Goal: Navigation & Orientation: Find specific page/section

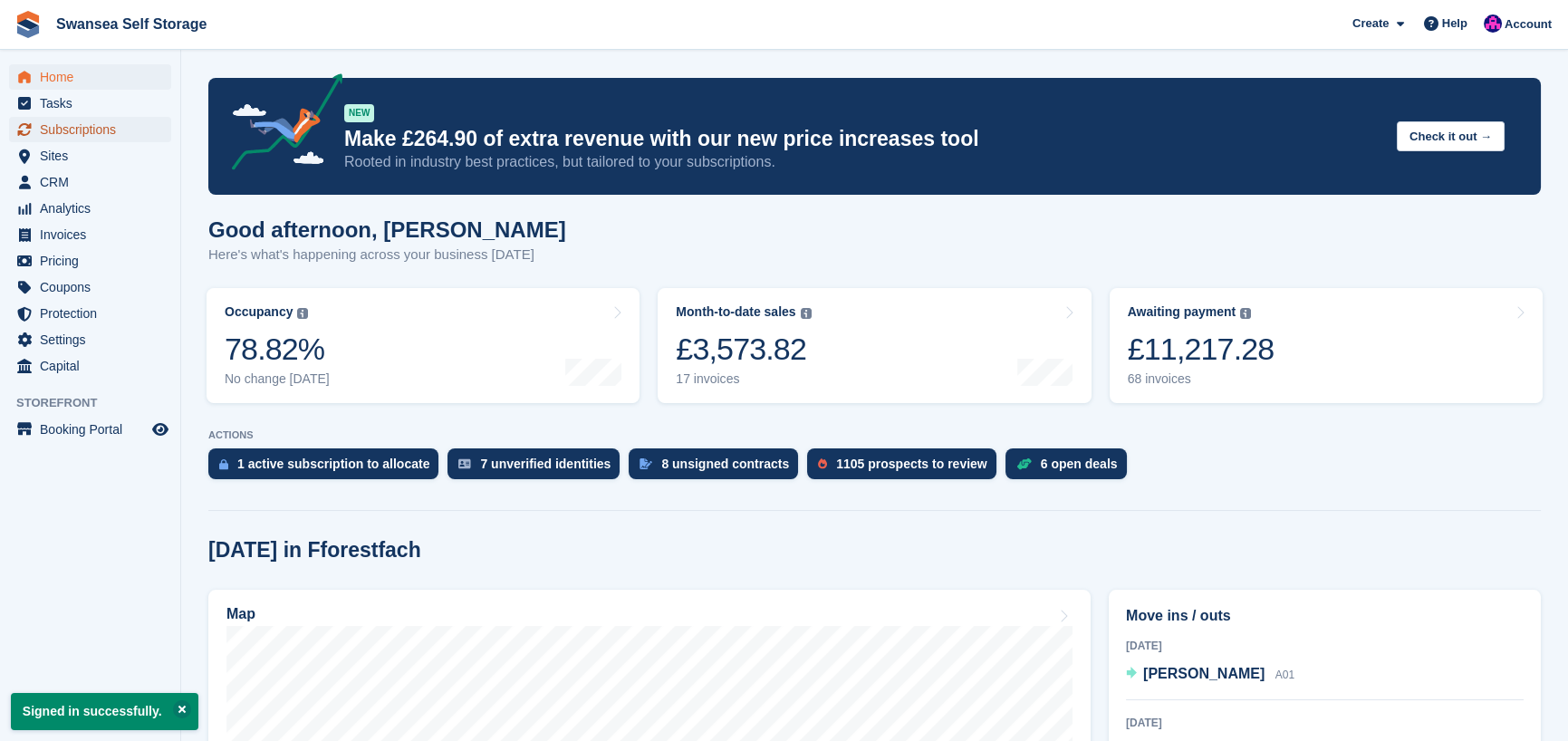
click at [119, 140] on span "Subscriptions" at bounding box center [94, 129] width 108 height 25
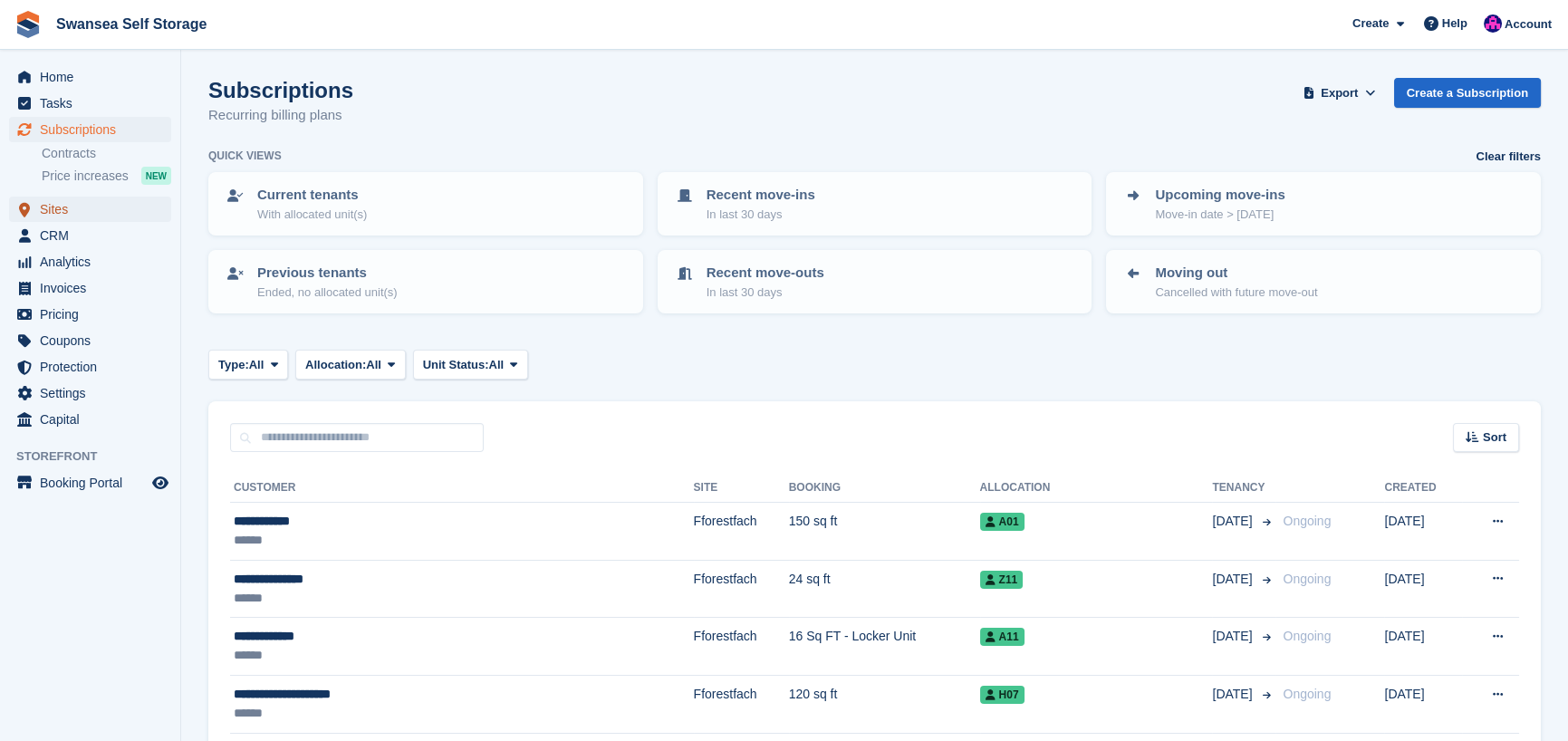
click at [97, 221] on span "Sites" at bounding box center [94, 208] width 108 height 25
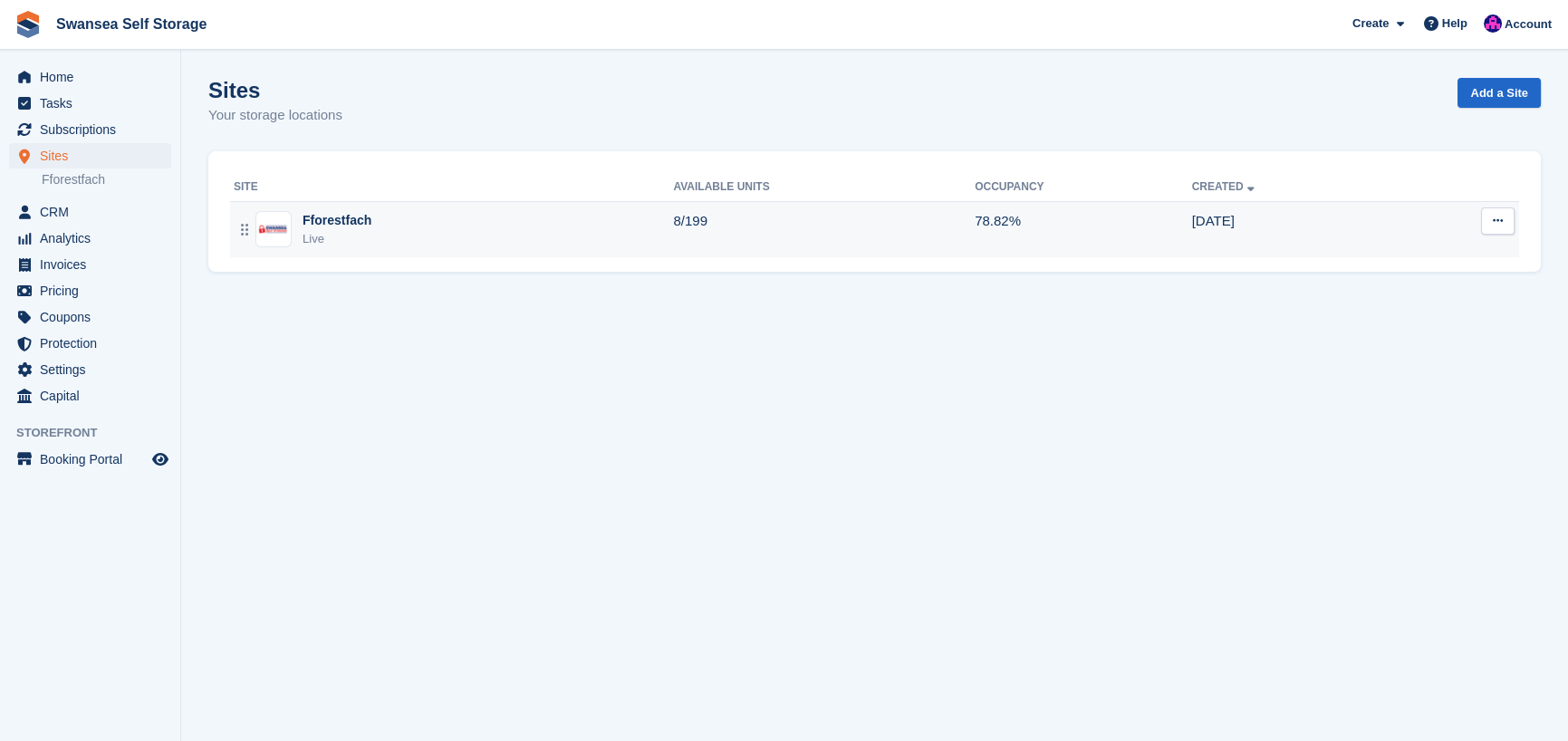
click at [345, 237] on div "Live" at bounding box center [337, 238] width 69 height 18
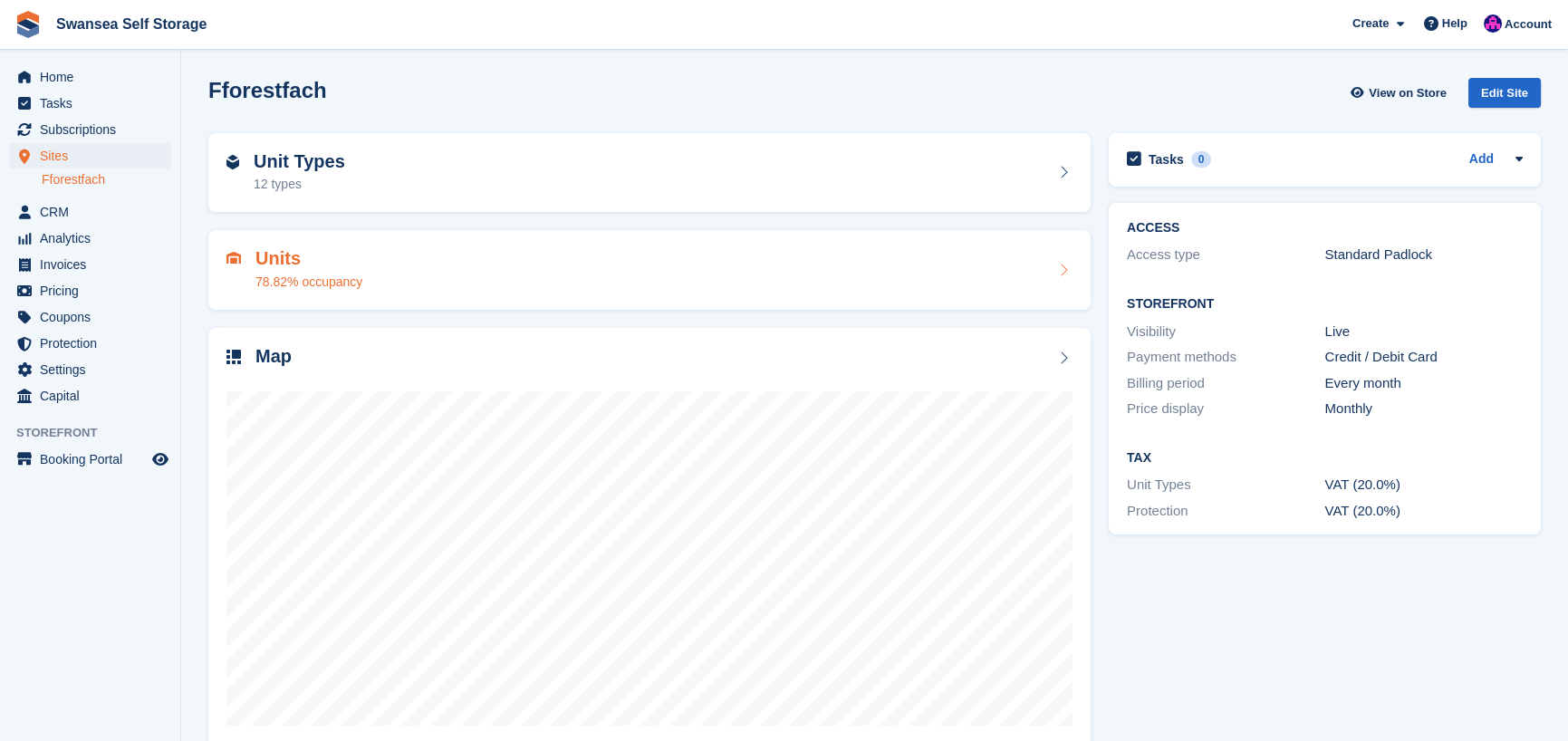
click at [446, 296] on div "Units 78.82% occupancy" at bounding box center [649, 269] width 882 height 79
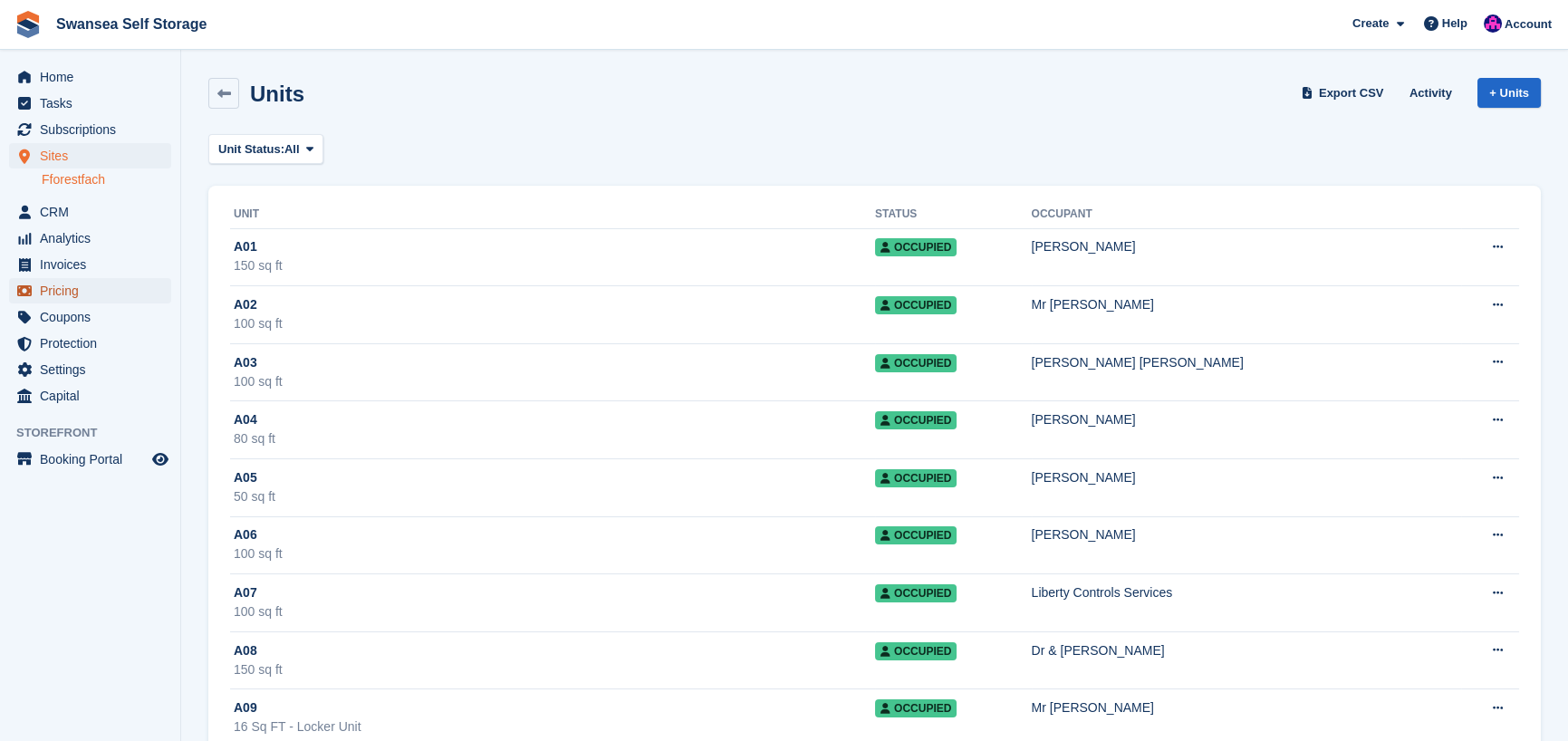
click at [91, 289] on span "Pricing" at bounding box center [94, 291] width 108 height 25
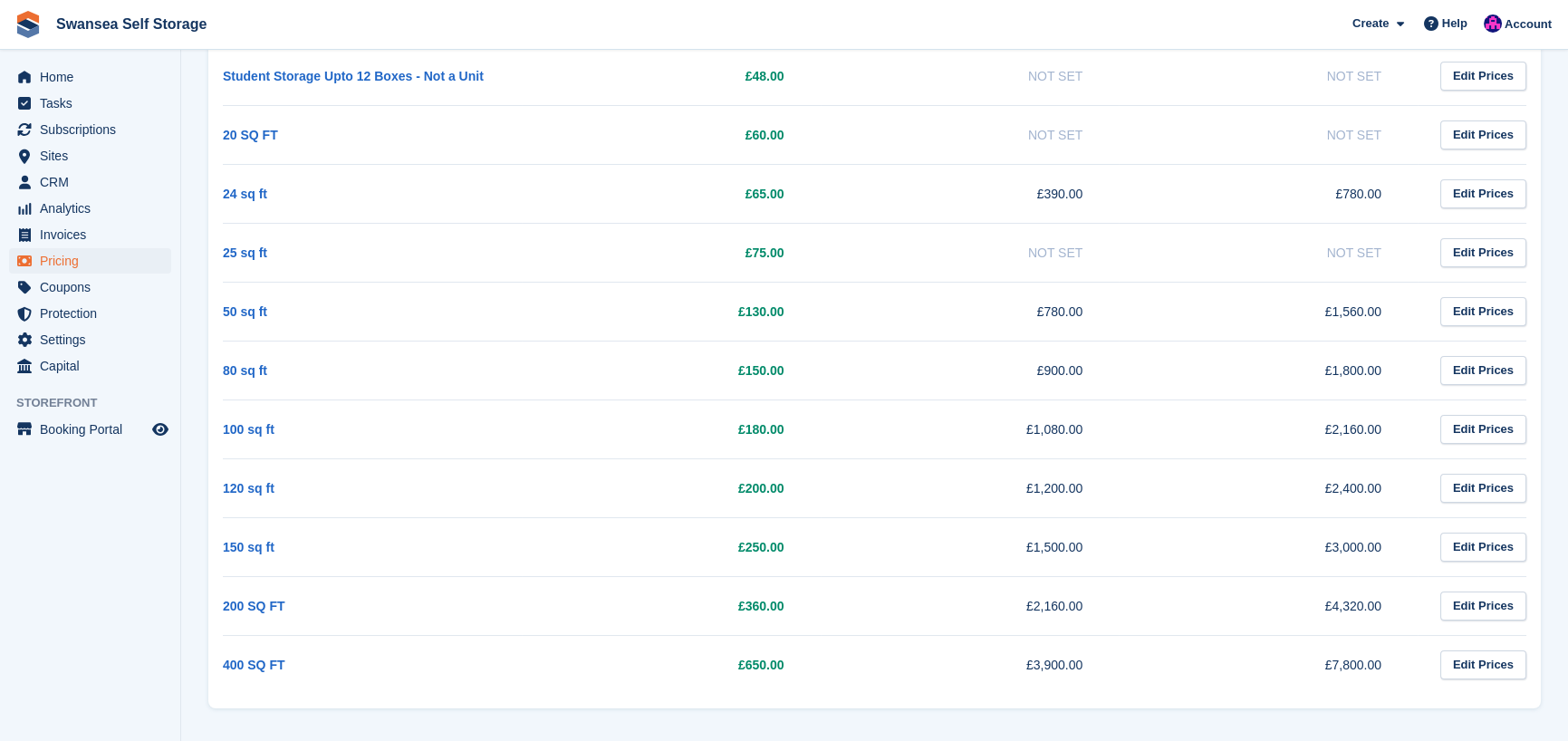
scroll to position [360, 0]
